Goal: Check status: Check status

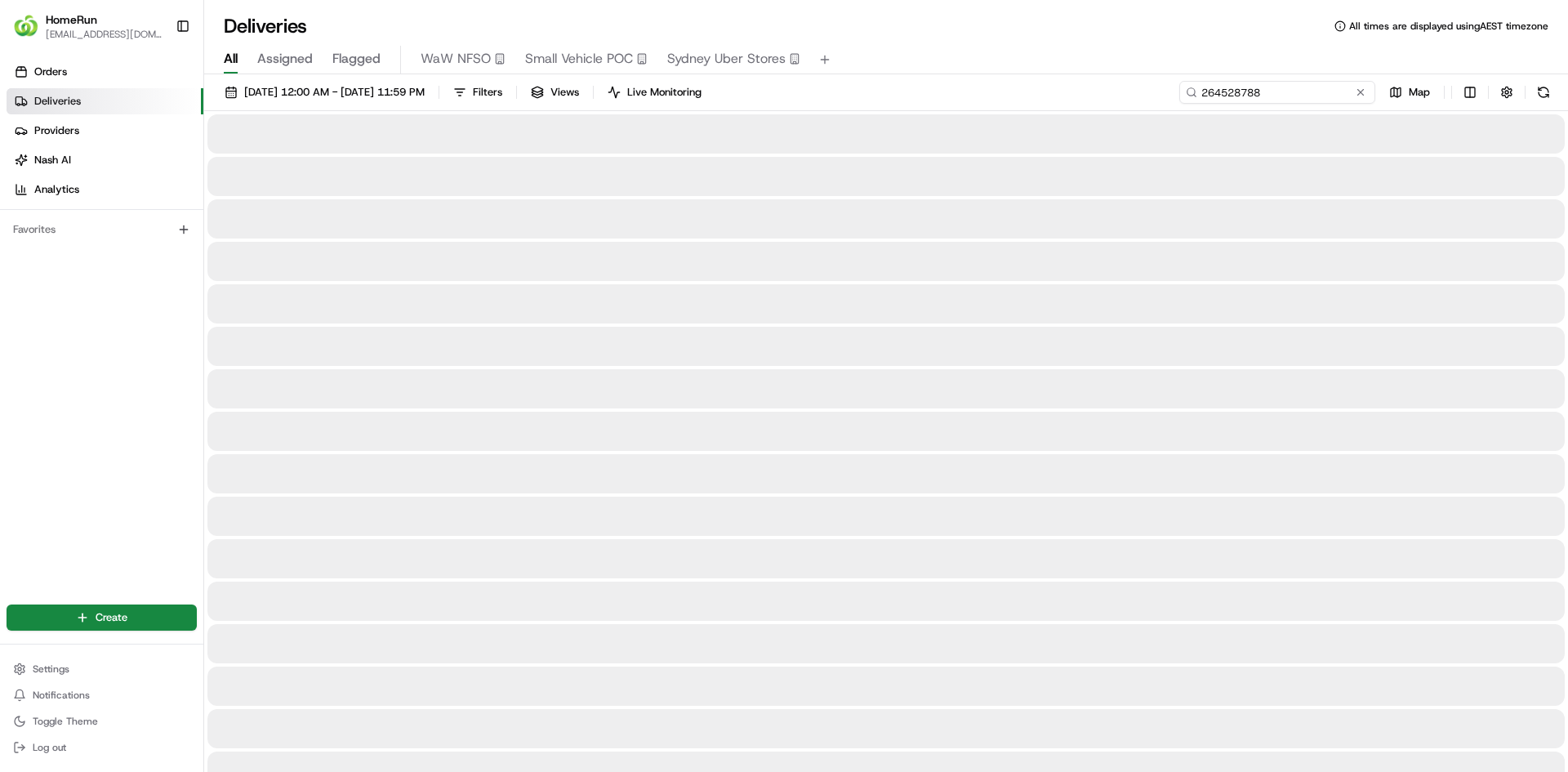
drag, startPoint x: 1341, startPoint y: 86, endPoint x: 1167, endPoint y: 88, distance: 174.0
click at [1167, 88] on div "[DATE] 12:00 AM - [DATE] 11:59 PM Filters Views Live Monitoring 264528788 Map" at bounding box center [886, 96] width 1364 height 30
paste input "00764"
type input "264500764"
click at [1130, 67] on div "All Assigned Flagged WaW NFSO Small Vehicle POC [GEOGRAPHIC_DATA] Uber Stores" at bounding box center [886, 60] width 1364 height 29
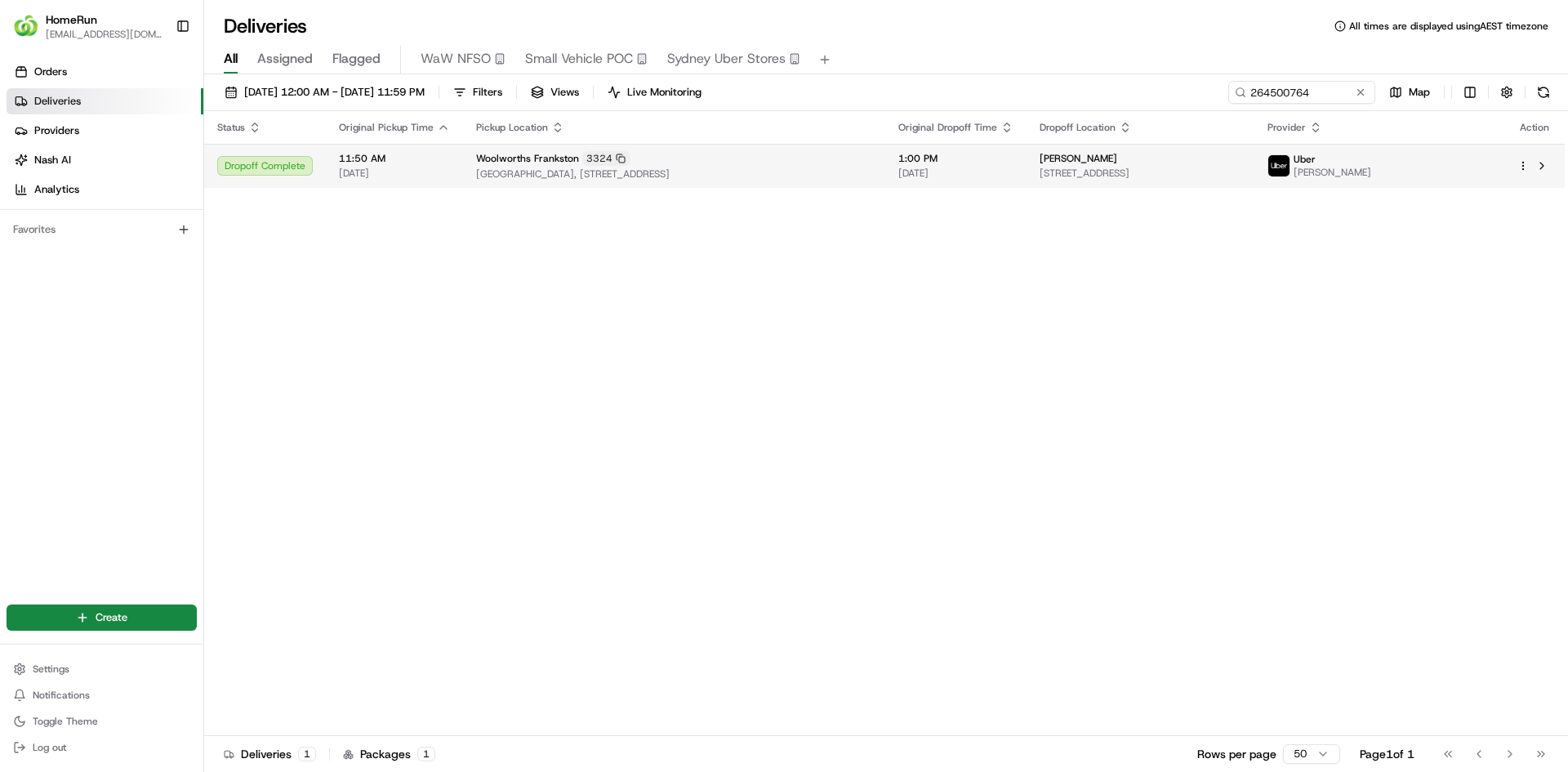
click at [1014, 176] on span "[DATE]" at bounding box center [956, 173] width 115 height 13
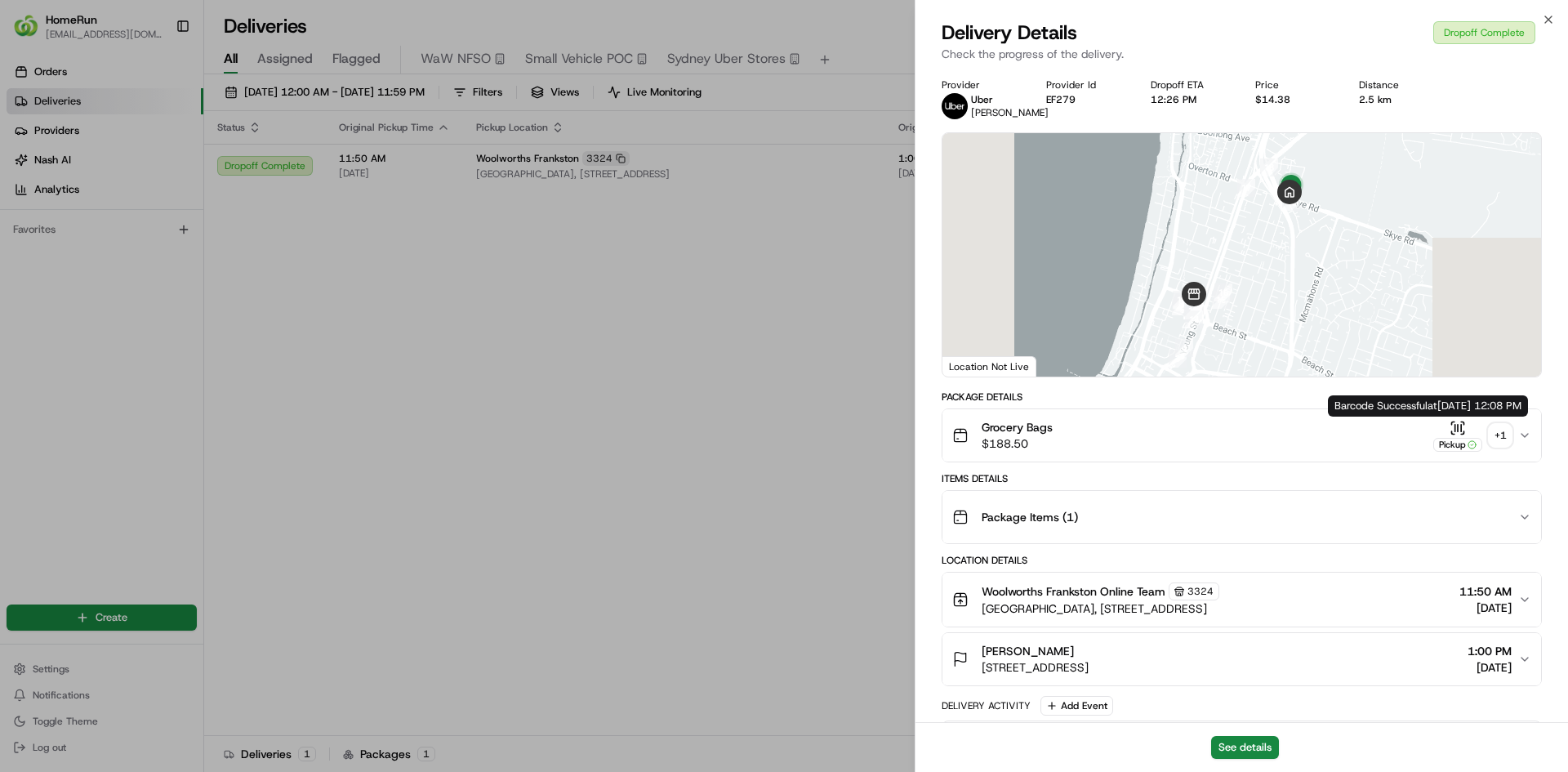
click at [1501, 430] on div "+ 1" at bounding box center [1500, 435] width 23 height 23
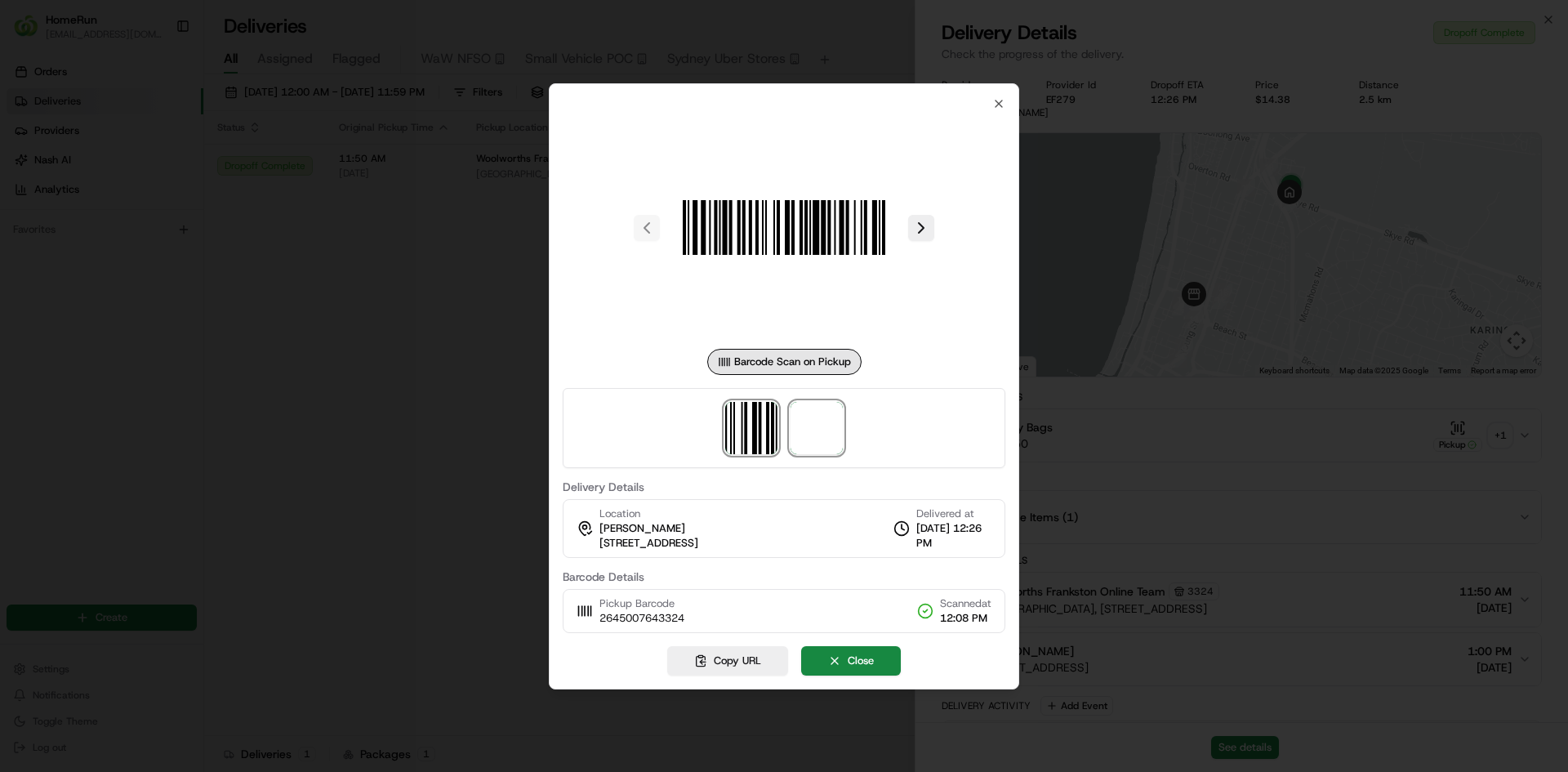
click at [815, 409] on span at bounding box center [817, 428] width 52 height 52
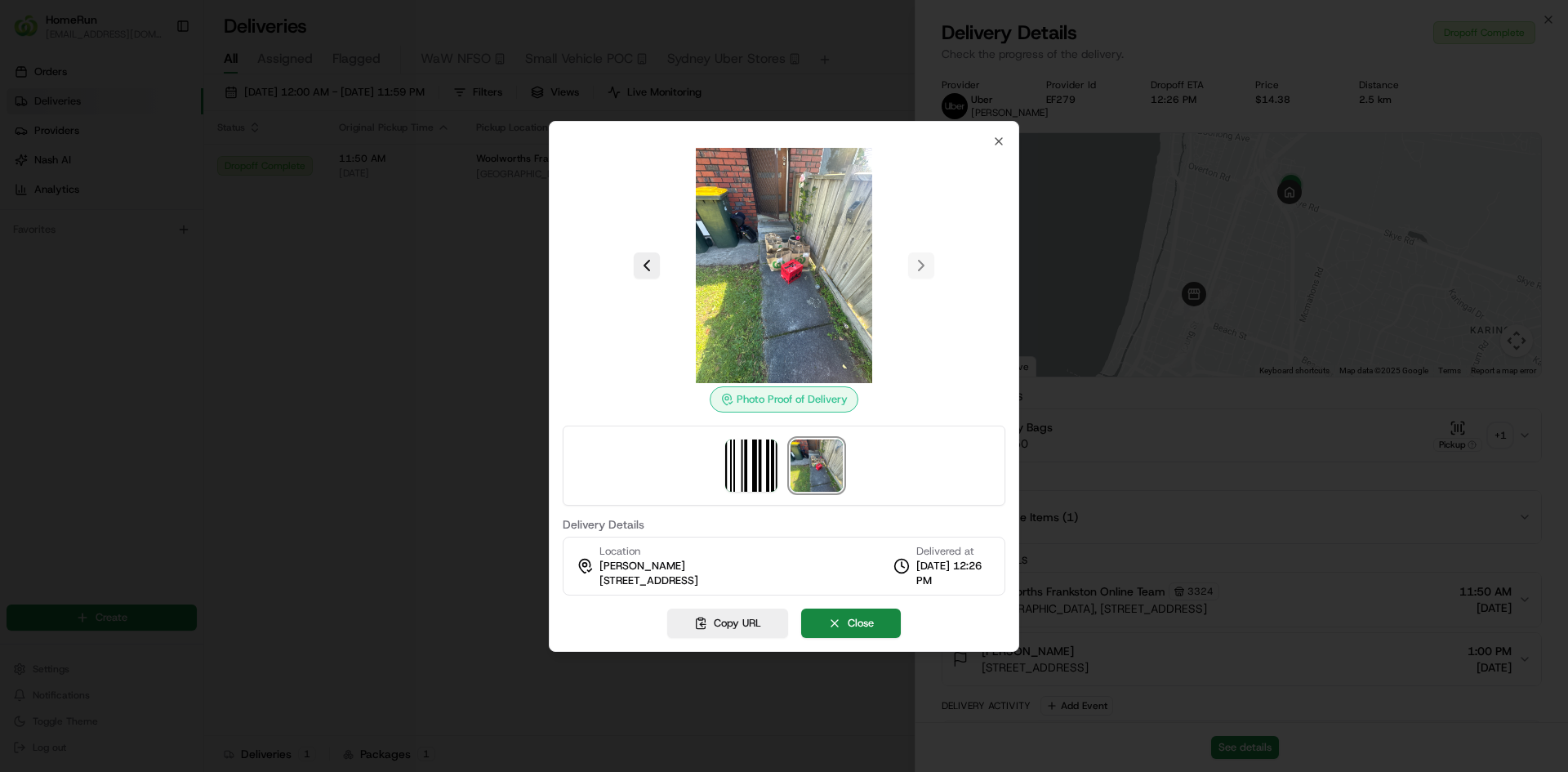
click at [729, 241] on img at bounding box center [784, 266] width 235 height 236
click at [1271, 128] on div at bounding box center [784, 386] width 1568 height 772
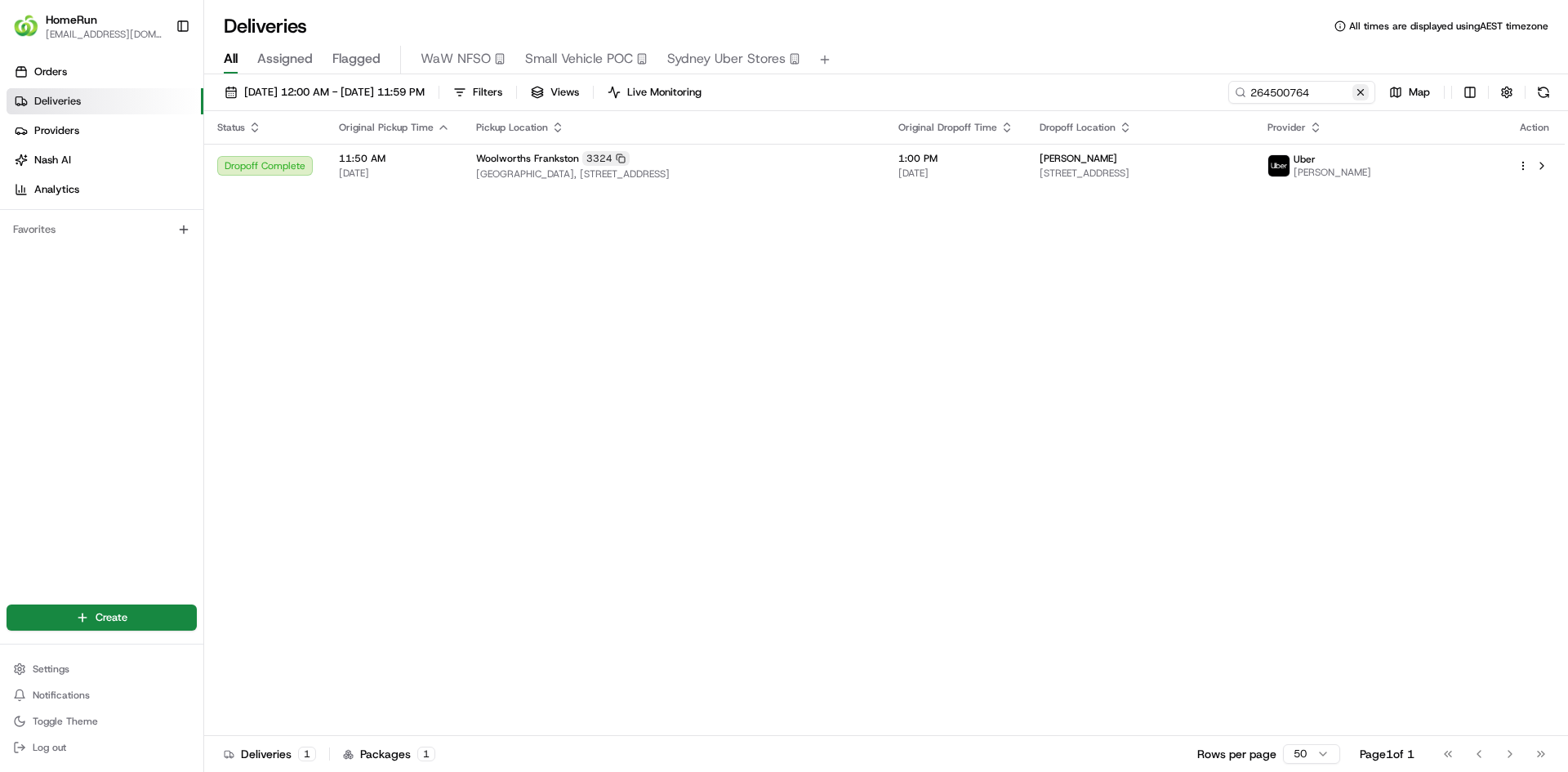
click at [1360, 92] on button at bounding box center [1360, 92] width 16 height 16
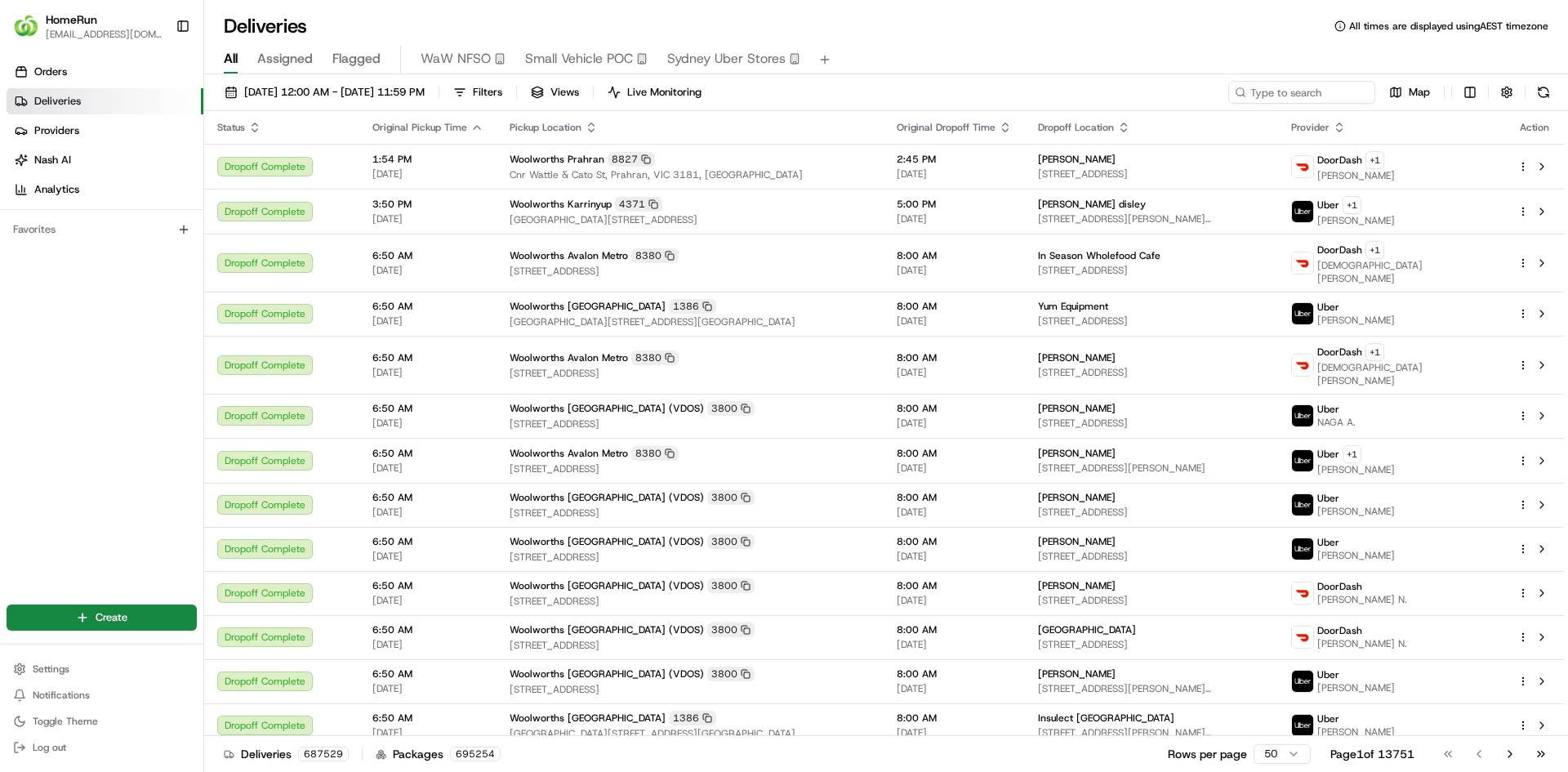
drag, startPoint x: 1565, startPoint y: 361, endPoint x: 1552, endPoint y: -16, distance: 377.2
click at [1552, 0] on html "HomeRun [EMAIL_ADDRESS][DOMAIN_NAME] Toggle Sidebar Orders Deliveries Providers…" at bounding box center [784, 386] width 1568 height 772
drag, startPoint x: 1552, startPoint y: -16, endPoint x: 1234, endPoint y: 9, distance: 319.0
click at [1234, 9] on div "Deliveries All times are displayed using AEST timezone All Assigned Flagged WaW…" at bounding box center [886, 386] width 1364 height 772
